Goal: Information Seeking & Learning: Check status

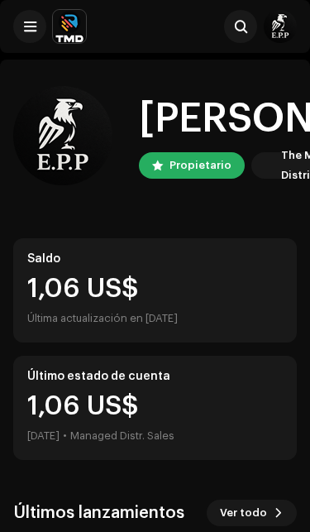
click at [32, 26] on span at bounding box center [30, 26] width 12 height 13
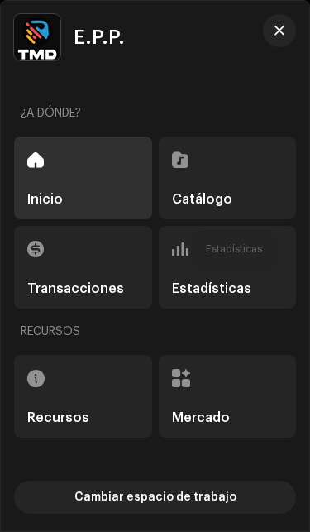
click at [187, 255] on span at bounding box center [180, 248] width 17 height 13
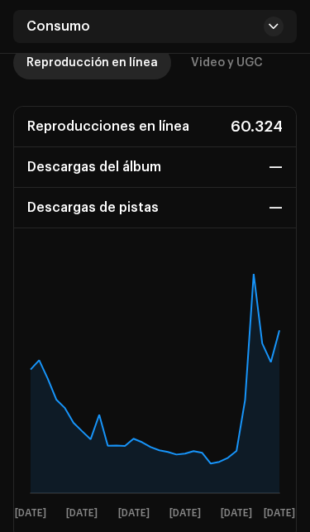
scroll to position [251, 0]
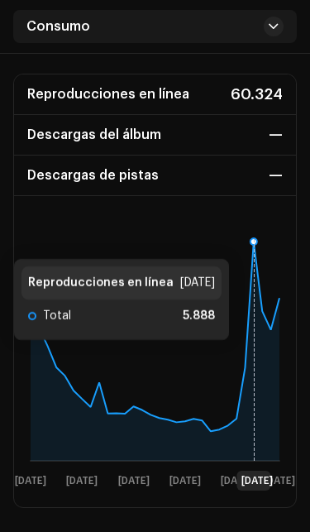
click at [257, 242] on icon at bounding box center [254, 241] width 7 height 7
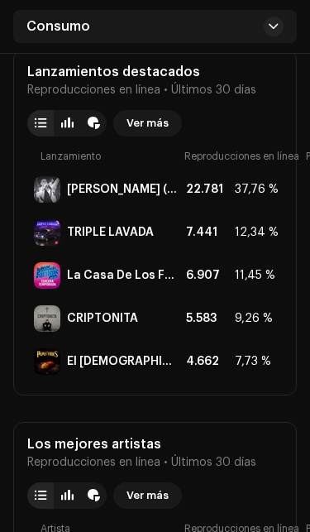
scroll to position [1104, 0]
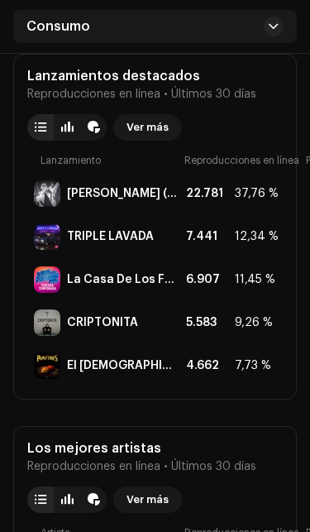
click at [79, 238] on div "TRIPLE LAVADA" at bounding box center [110, 236] width 87 height 13
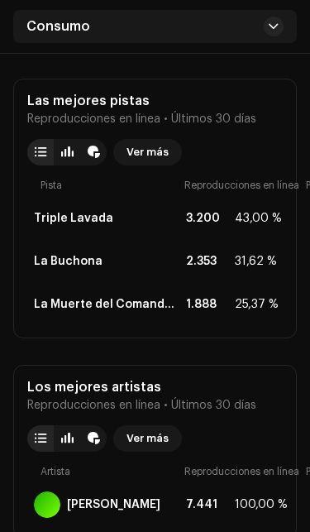
scroll to position [814, 0]
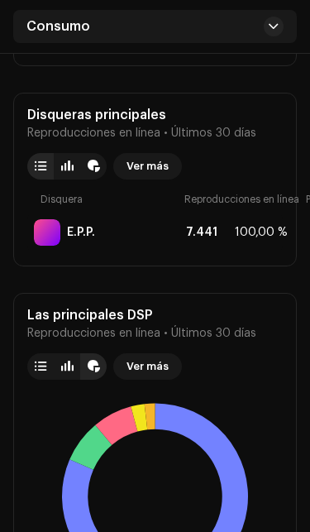
click at [31, 361] on div at bounding box center [40, 366] width 26 height 26
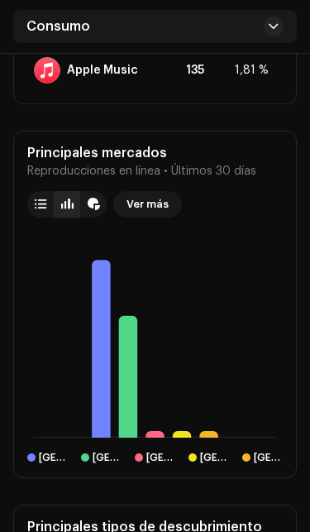
scroll to position [1829, 0]
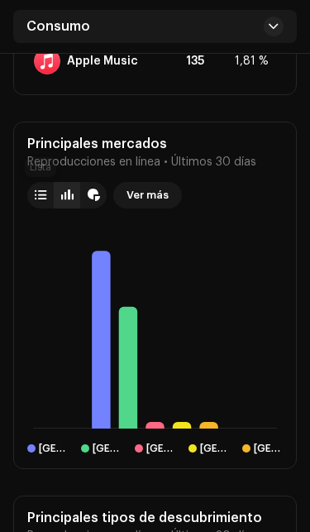
click at [41, 207] on div at bounding box center [40, 195] width 26 height 26
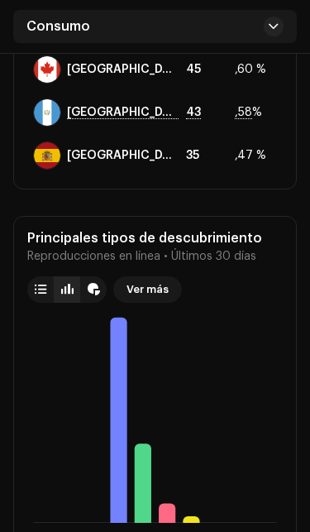
scroll to position [2133, 0]
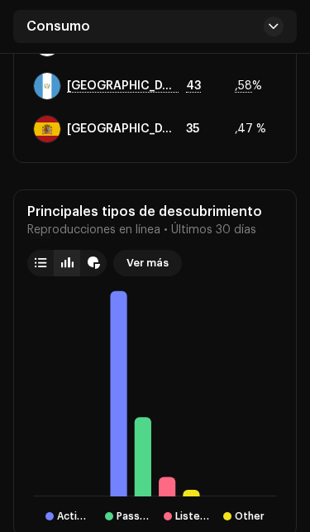
click at [44, 269] on div at bounding box center [41, 262] width 12 height 13
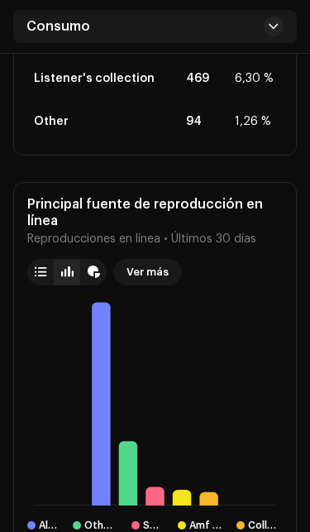
scroll to position [2484, 0]
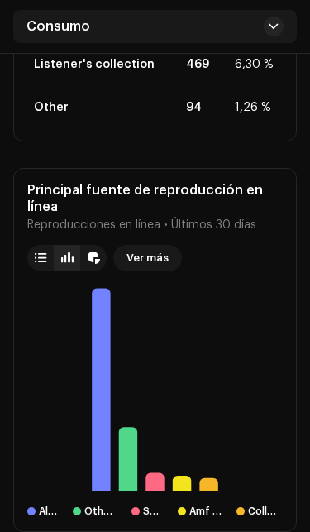
click at [43, 260] on div at bounding box center [41, 257] width 12 height 13
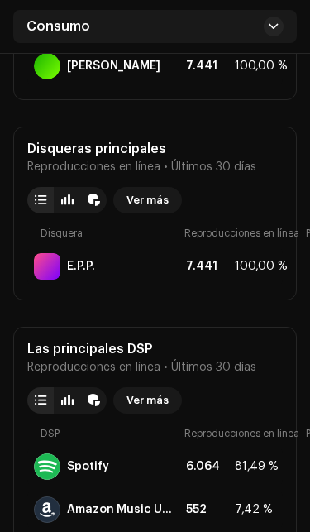
scroll to position [1251, 0]
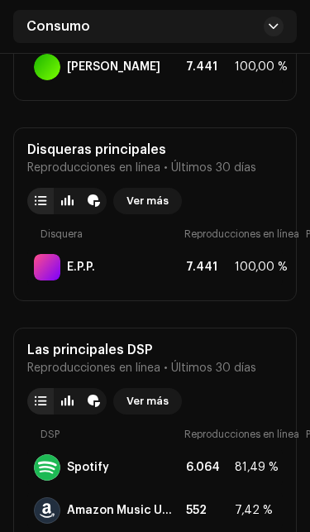
click at [25, 211] on div "Disqueras principales Reproducciones en línea • Últimos 30 días Ver más Disquer…" at bounding box center [155, 214] width 284 height 174
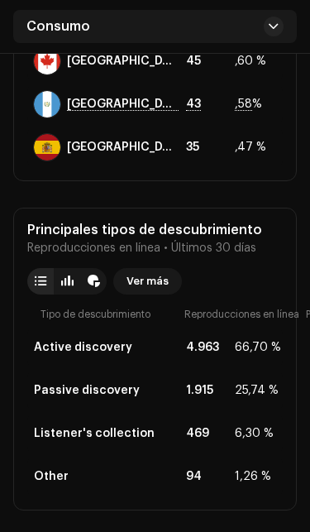
scroll to position [2231, 0]
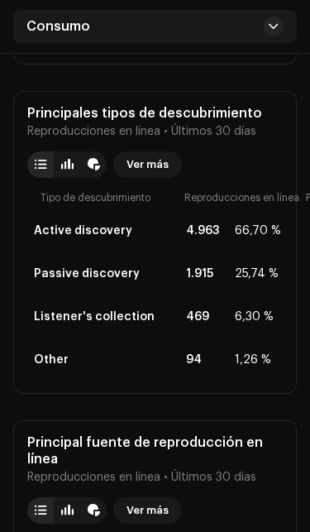
click at [29, 166] on div at bounding box center [40, 164] width 26 height 26
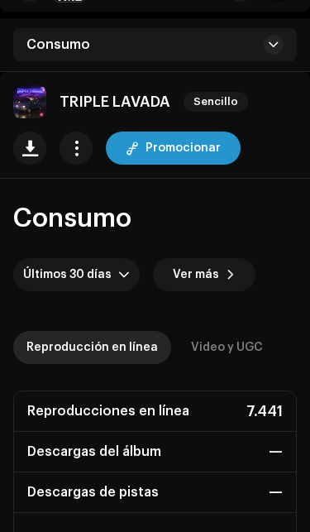
scroll to position [0, 0]
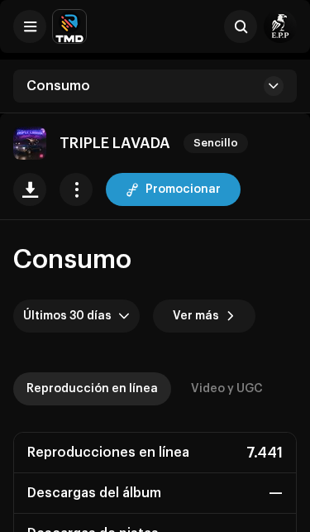
click at [33, 27] on span at bounding box center [30, 26] width 12 height 13
